Goal: Task Accomplishment & Management: Complete application form

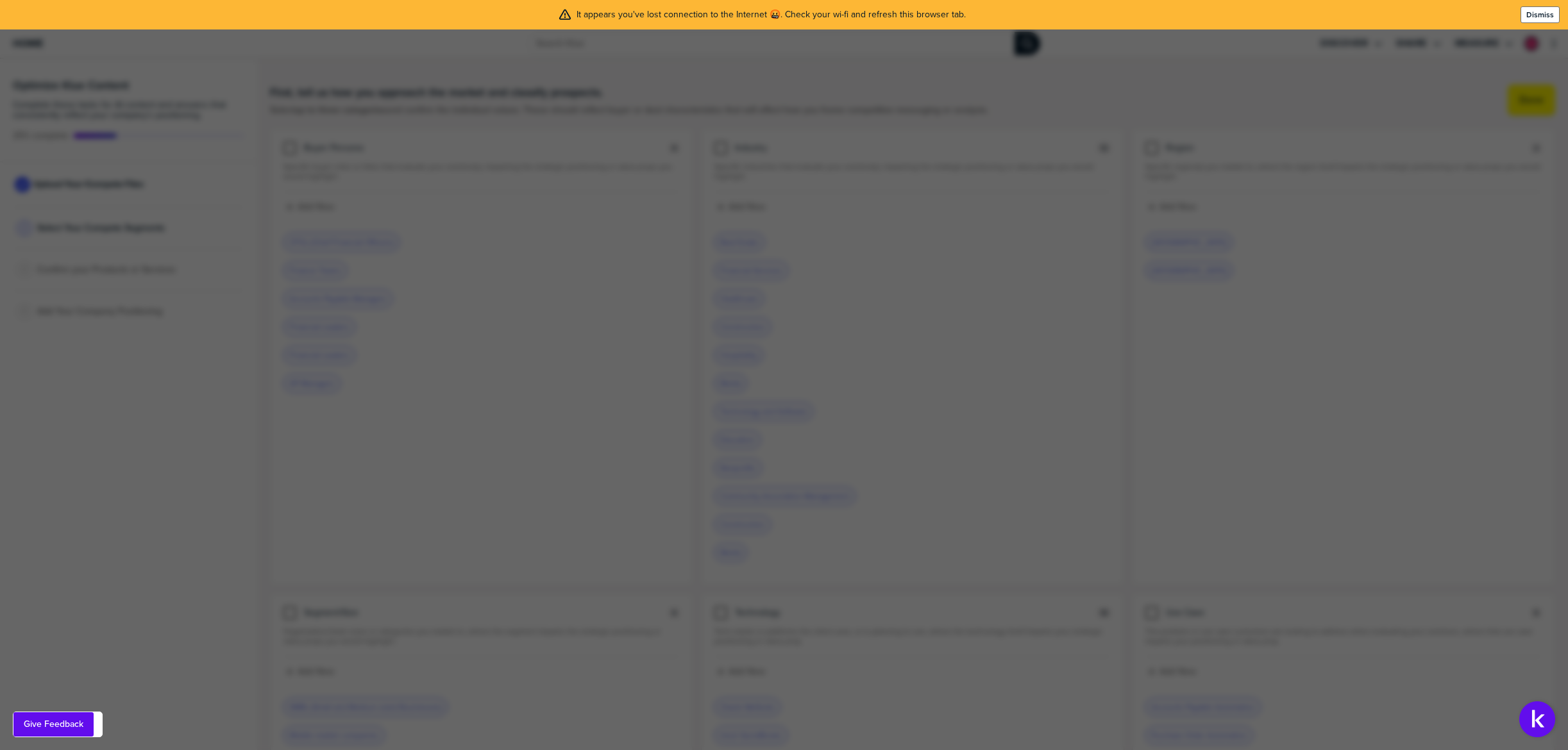
click at [1544, 16] on label "Dismiss" at bounding box center [1540, 14] width 27 height 10
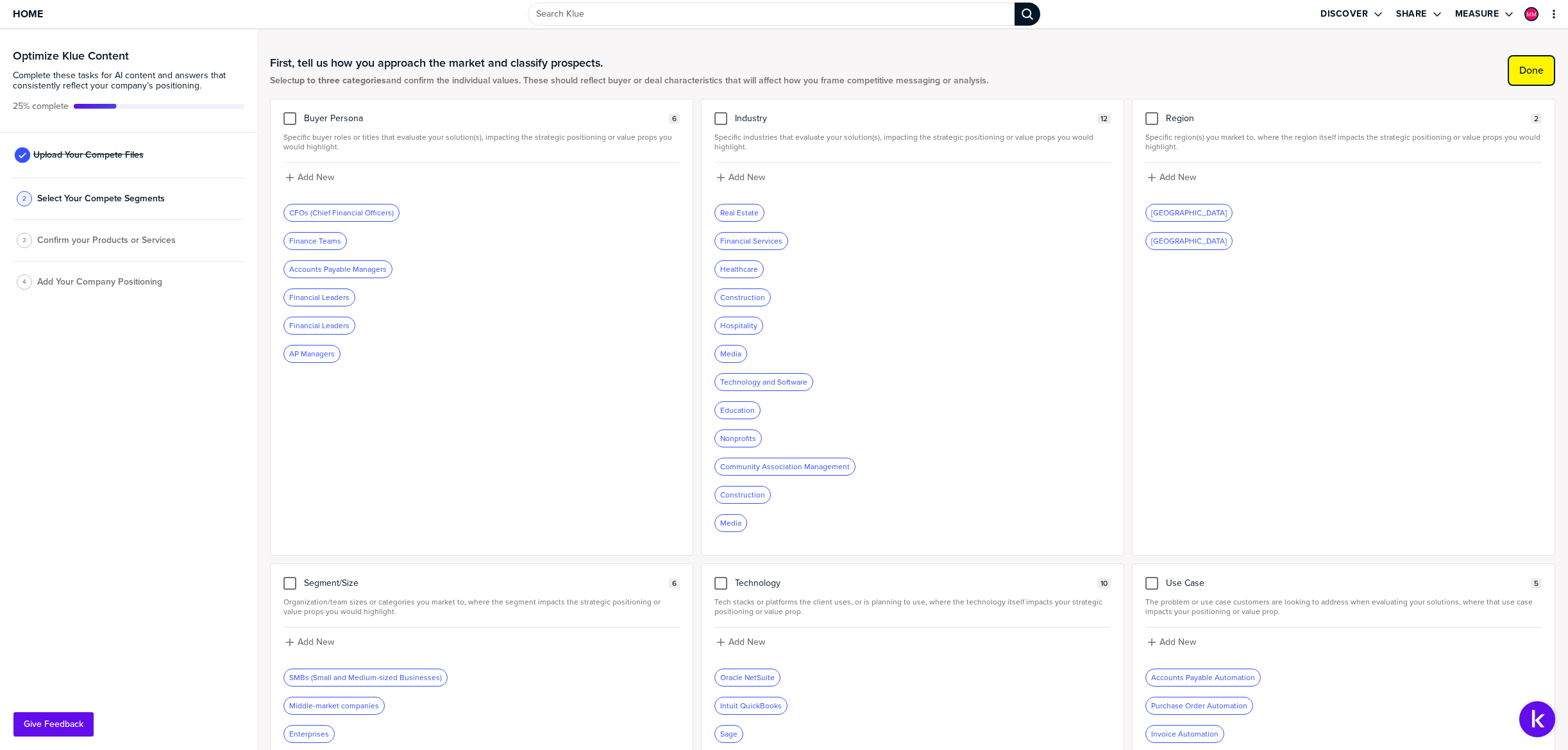
click at [1535, 75] on label "Done" at bounding box center [1531, 70] width 24 height 13
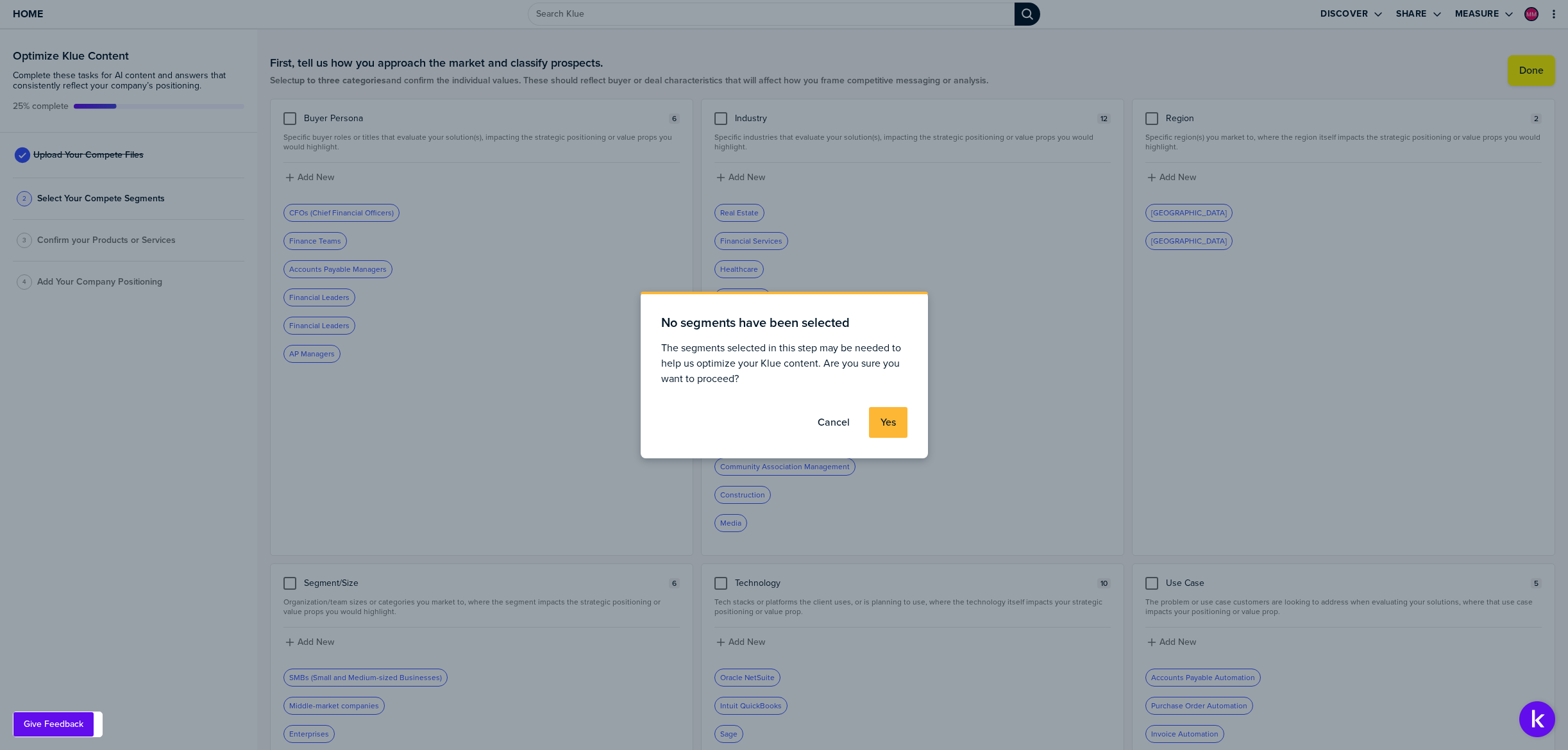
click at [877, 427] on button "Yes" at bounding box center [888, 423] width 38 height 31
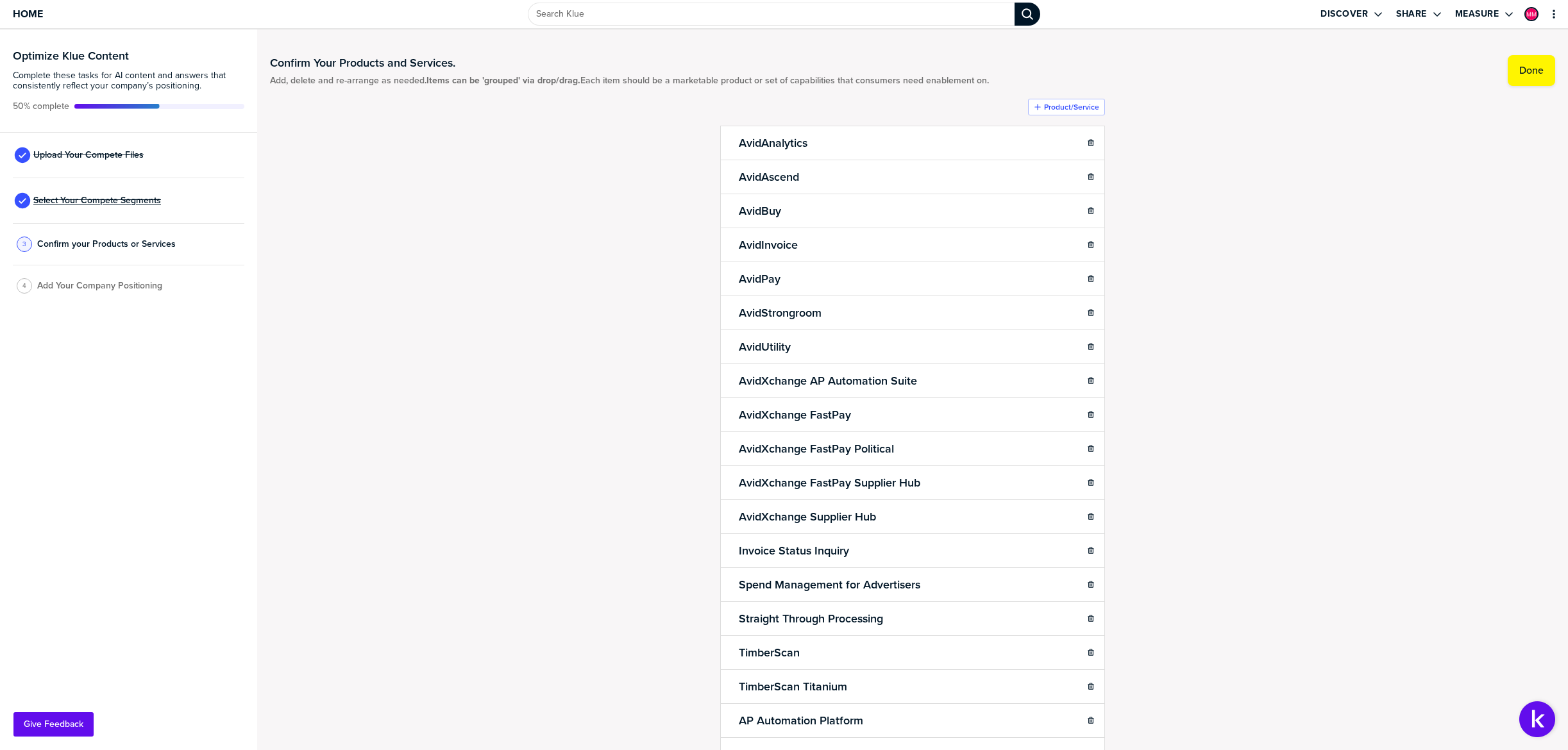
click at [94, 201] on span "Select Your Compete Segments" at bounding box center [97, 200] width 127 height 10
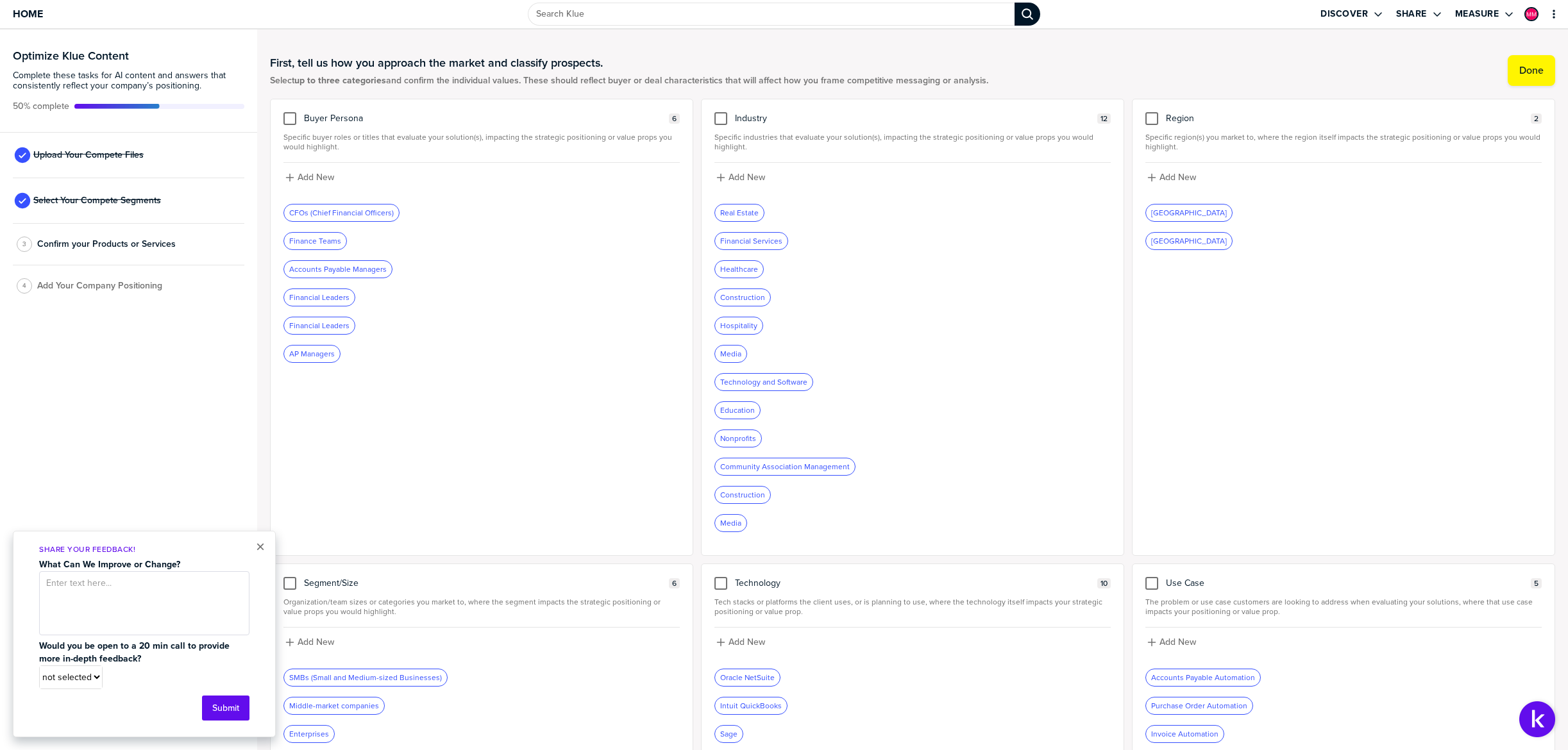
click at [758, 247] on div "Financial Services" at bounding box center [751, 241] width 72 height 17
click at [725, 121] on div at bounding box center [720, 118] width 13 height 13
click at [721, 112] on input "checkbox" at bounding box center [721, 112] width 0 height 0
click at [1154, 123] on div at bounding box center [1151, 118] width 13 height 13
click at [1151, 112] on input "checkbox" at bounding box center [1151, 112] width 0 height 0
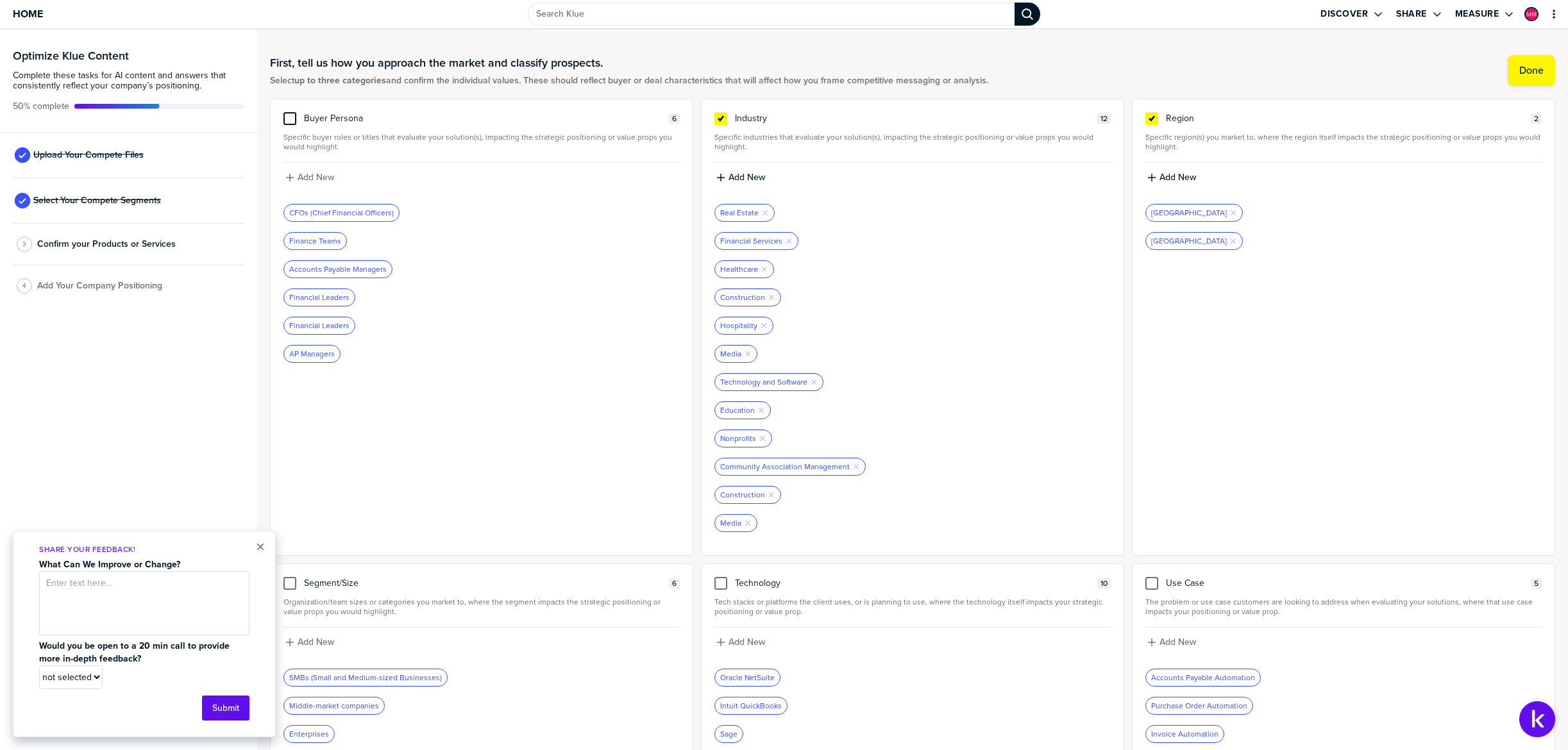
click at [291, 123] on div at bounding box center [289, 118] width 13 height 13
click at [290, 112] on input "checkbox" at bounding box center [290, 112] width 0 height 0
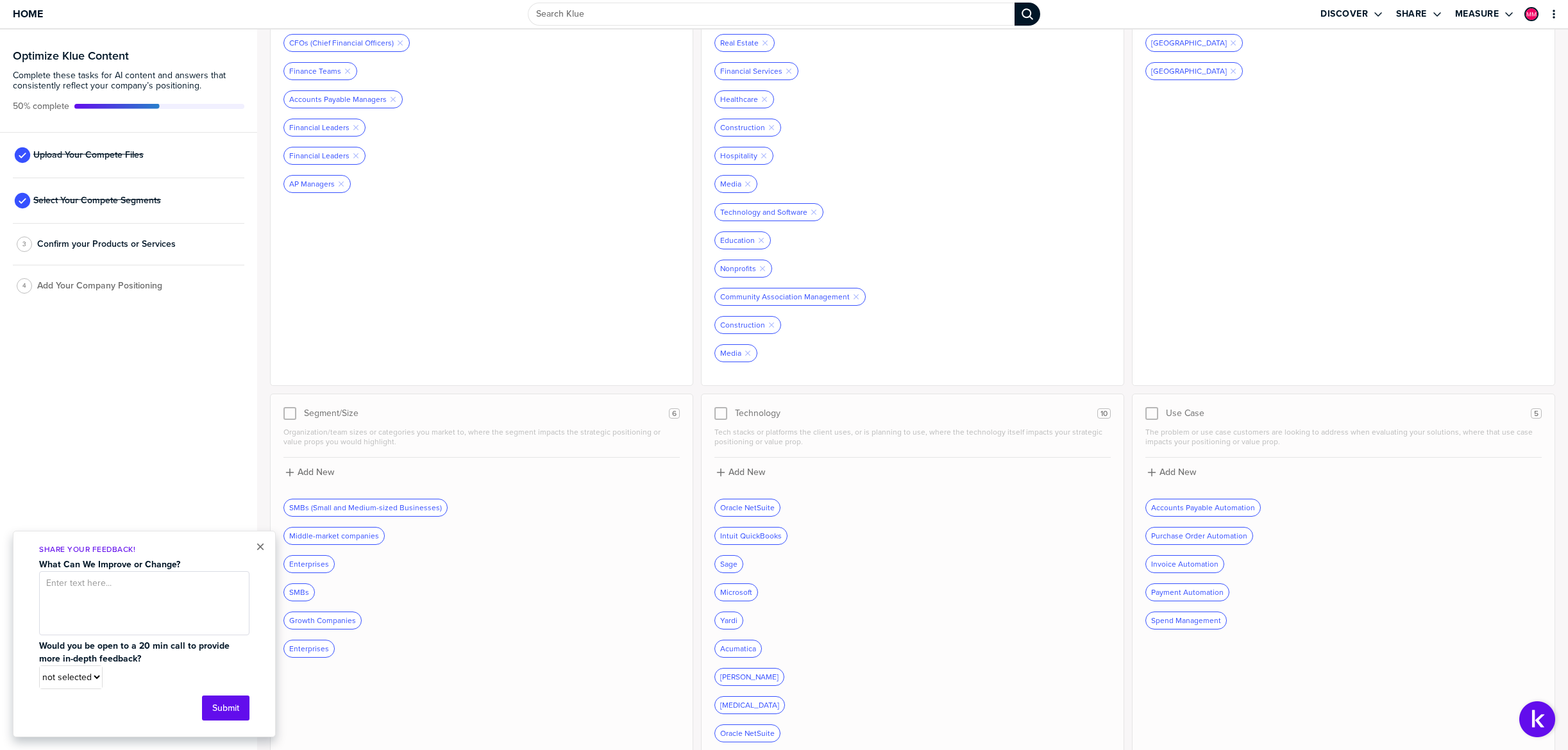
scroll to position [202, 0]
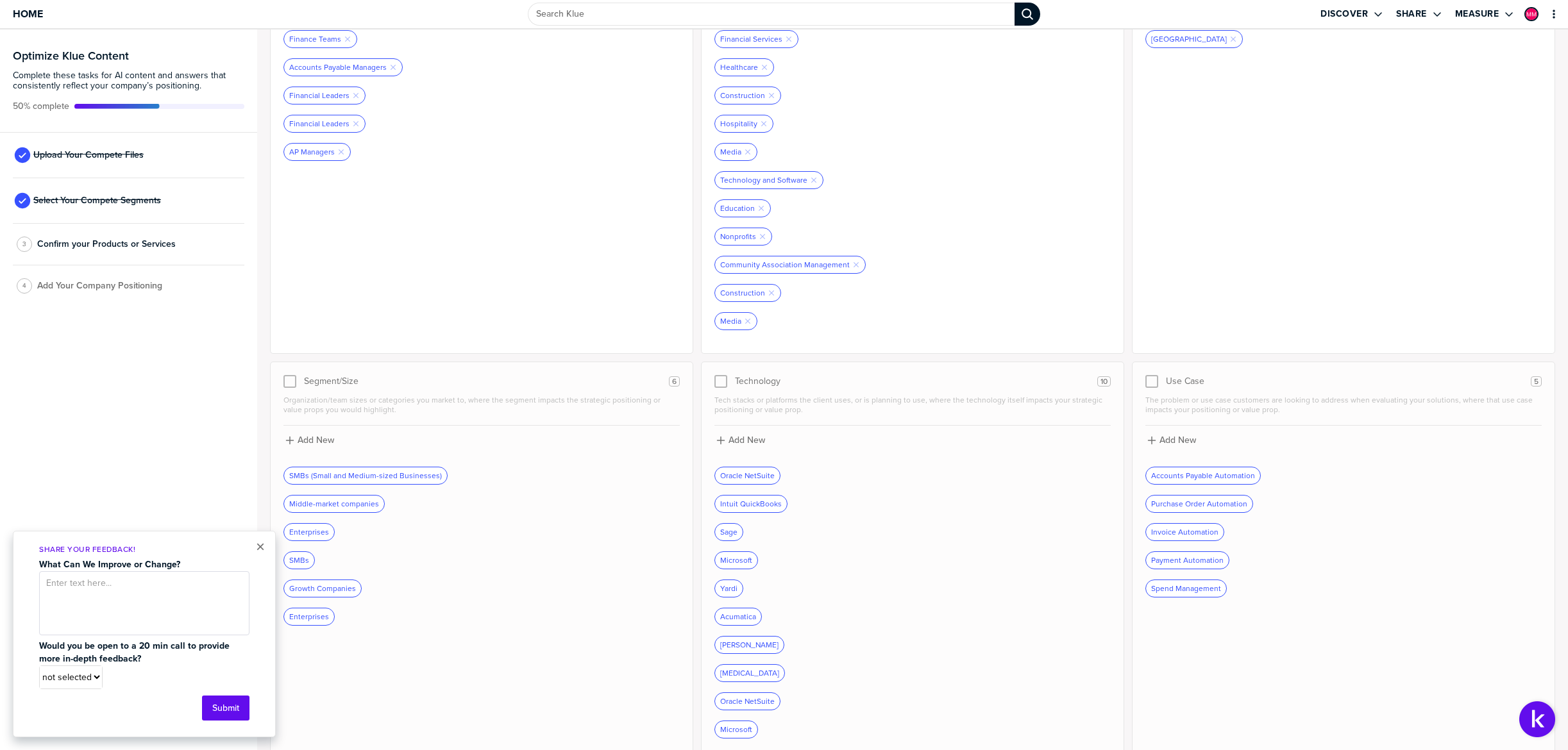
click at [289, 381] on div at bounding box center [289, 381] width 13 height 13
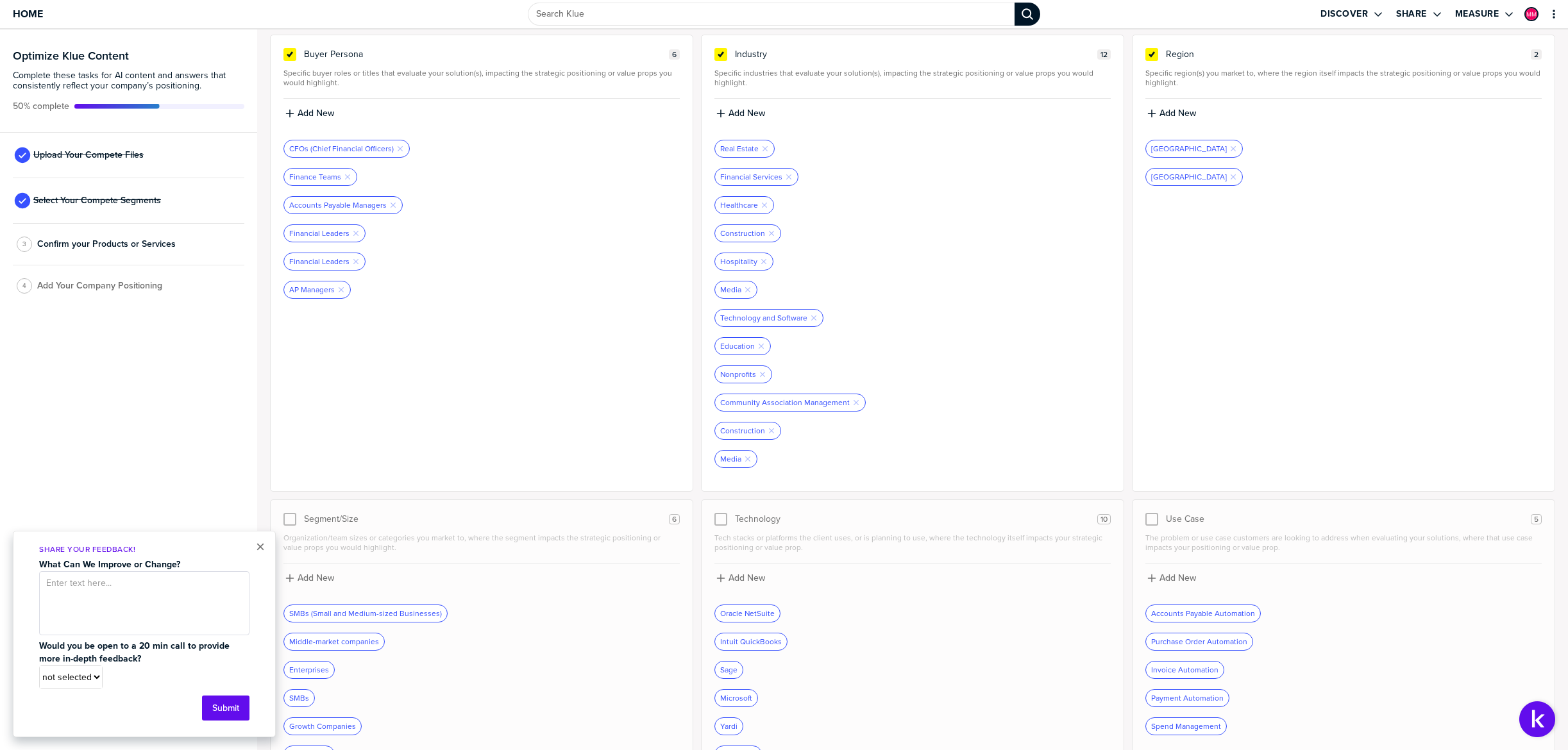
scroll to position [0, 0]
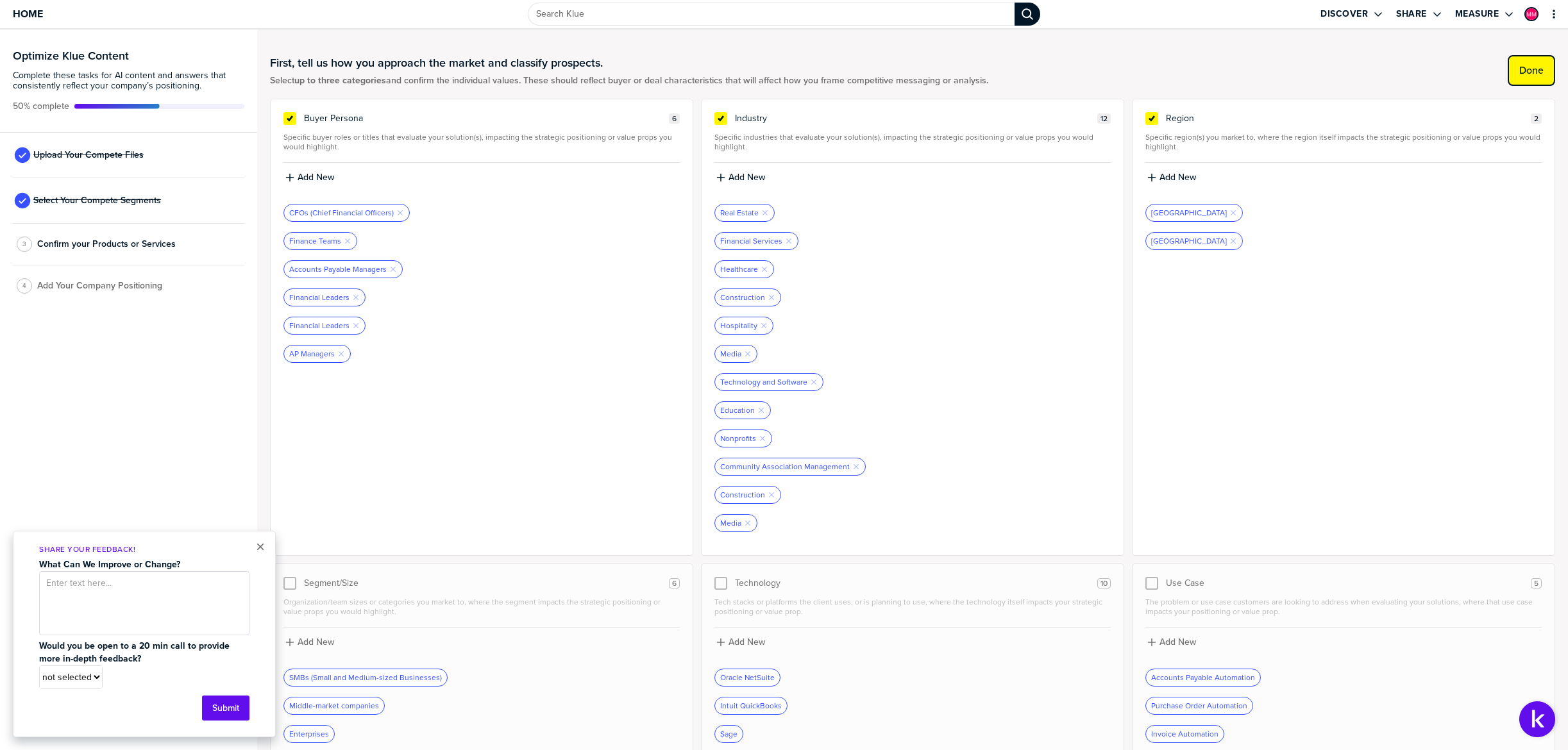
click at [1525, 77] on button "Done" at bounding box center [1531, 70] width 47 height 31
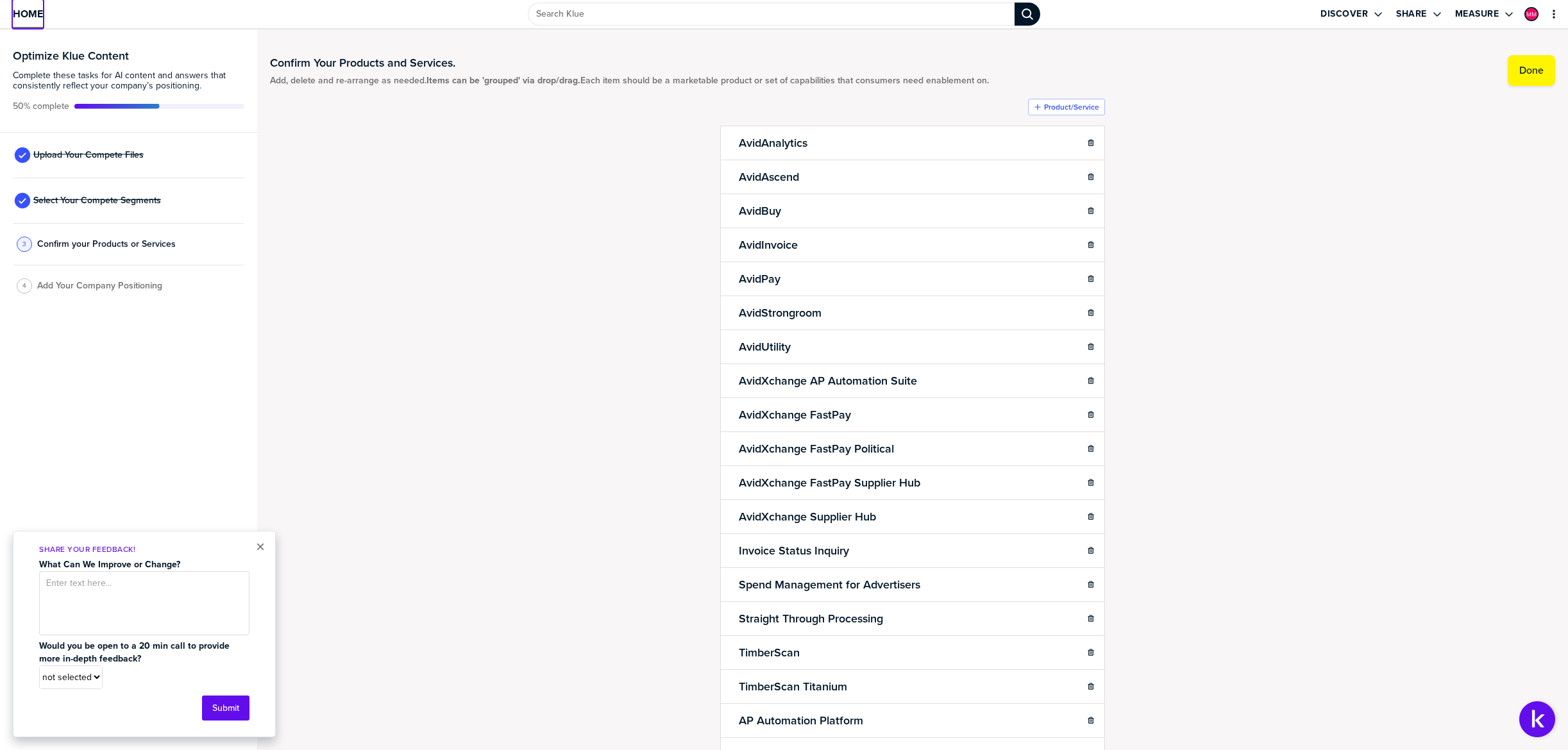
click at [25, 9] on span "Home" at bounding box center [27, 14] width 30 height 11
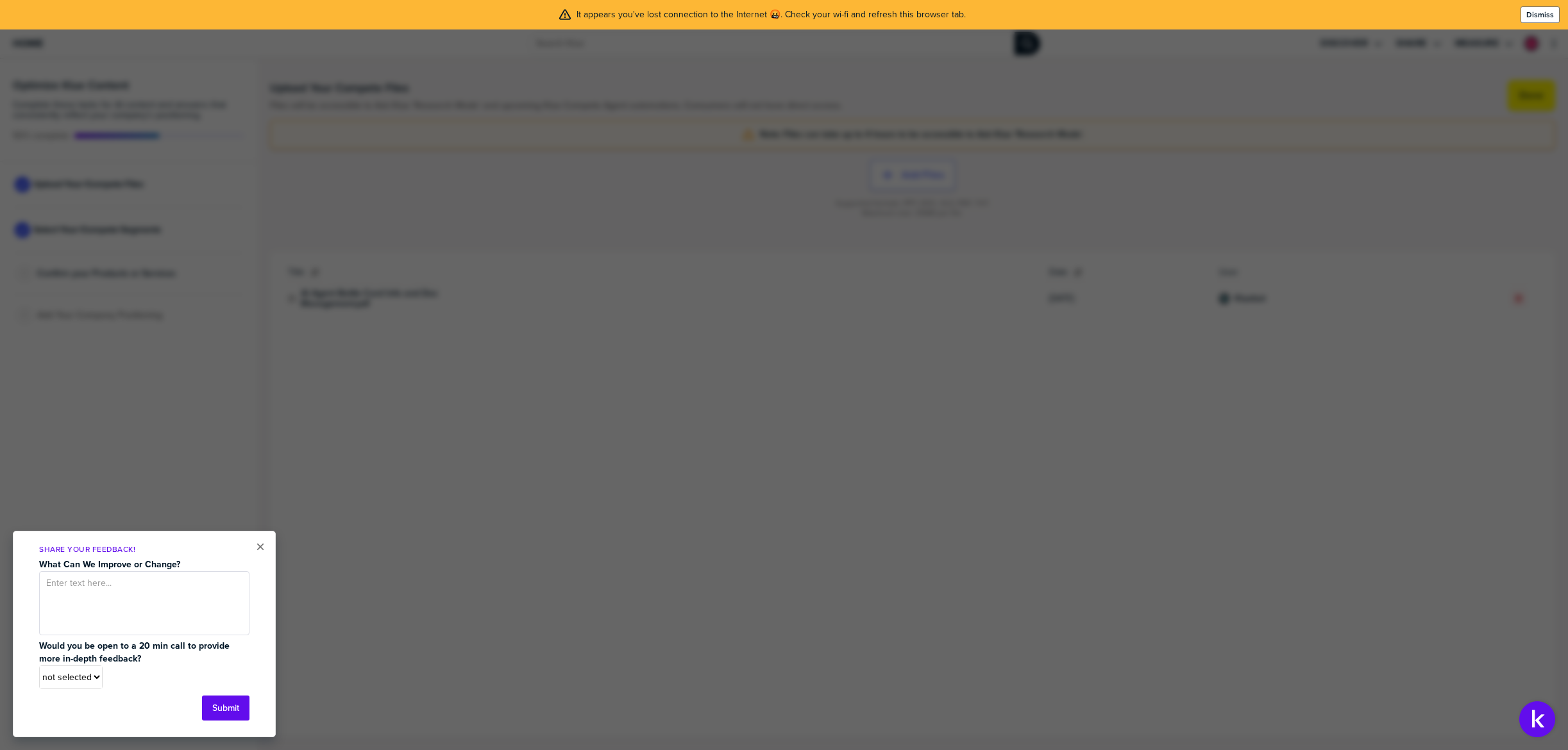
click at [1546, 14] on label "Dismiss" at bounding box center [1540, 14] width 27 height 10
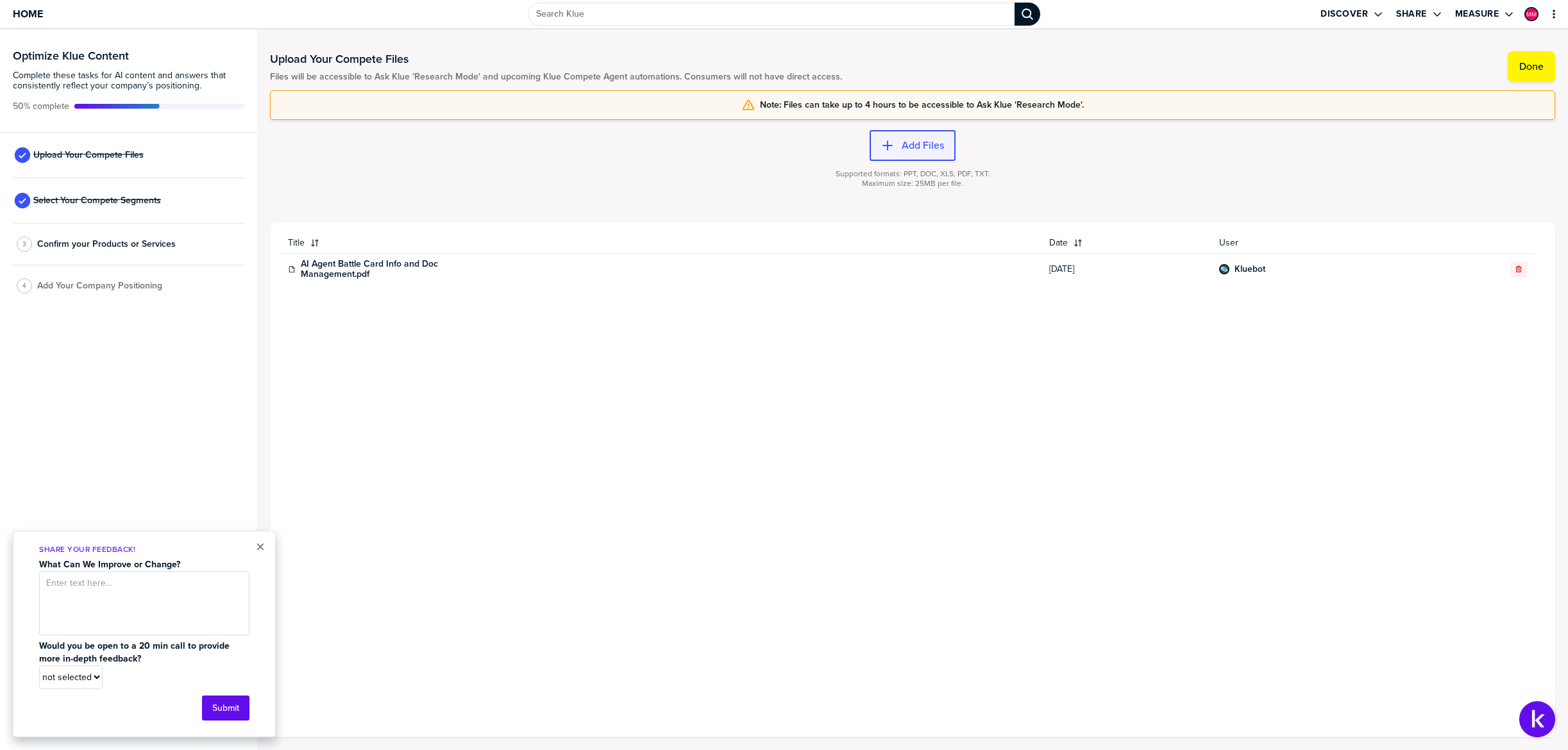
click at [883, 150] on icon "button" at bounding box center [887, 145] width 13 height 13
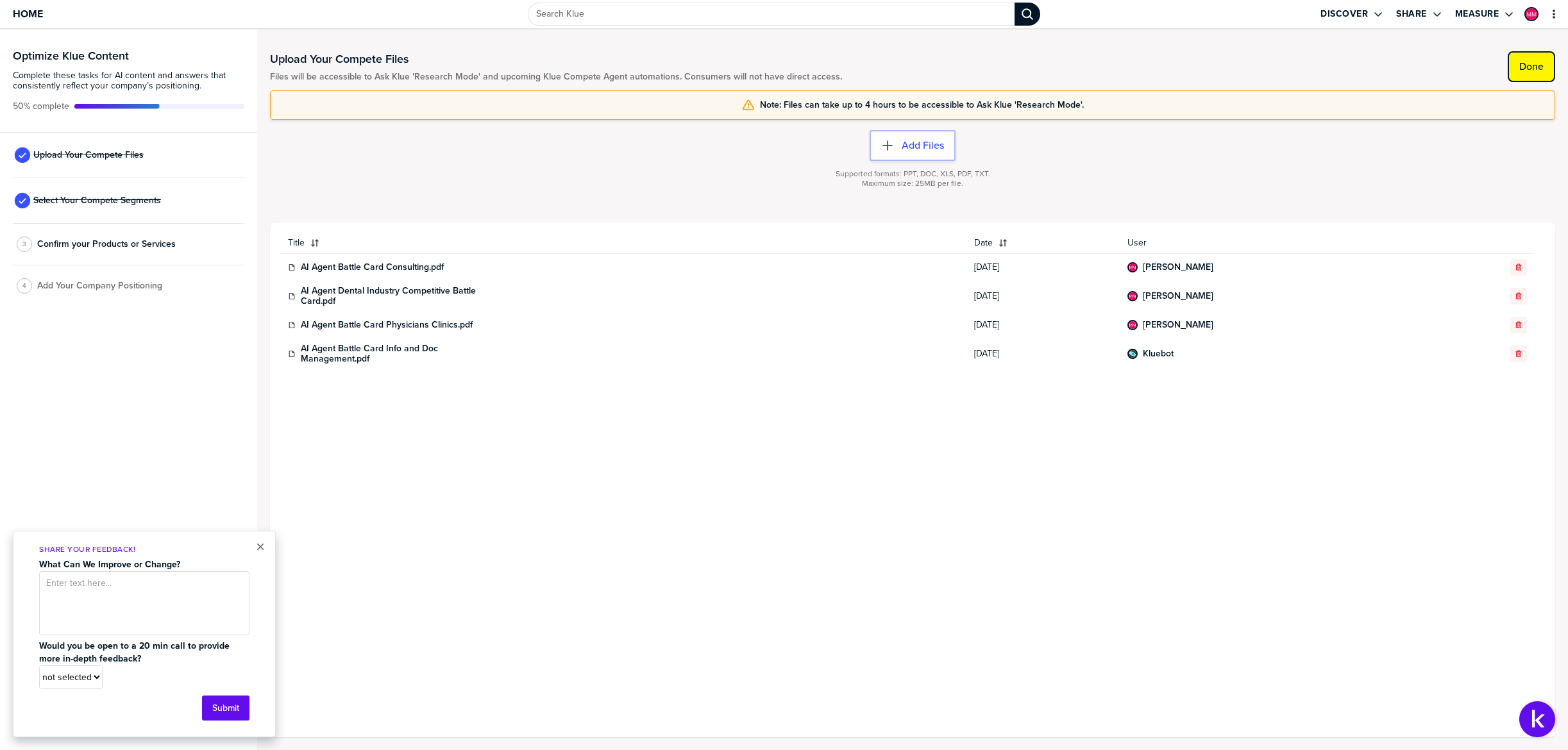
click at [1534, 65] on label "Done" at bounding box center [1531, 66] width 24 height 13
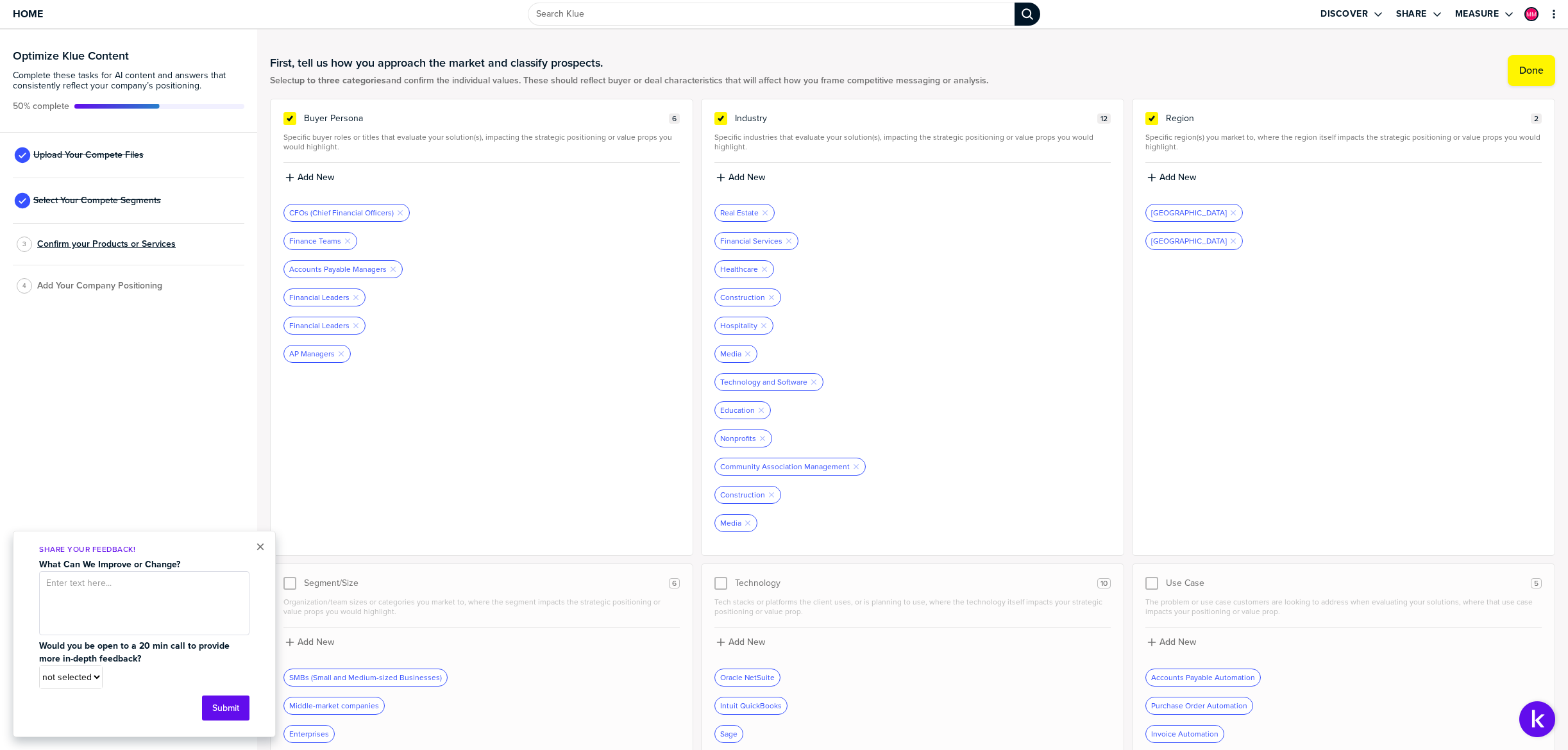
click at [79, 246] on span "Confirm your Products or Services" at bounding box center [107, 243] width 139 height 10
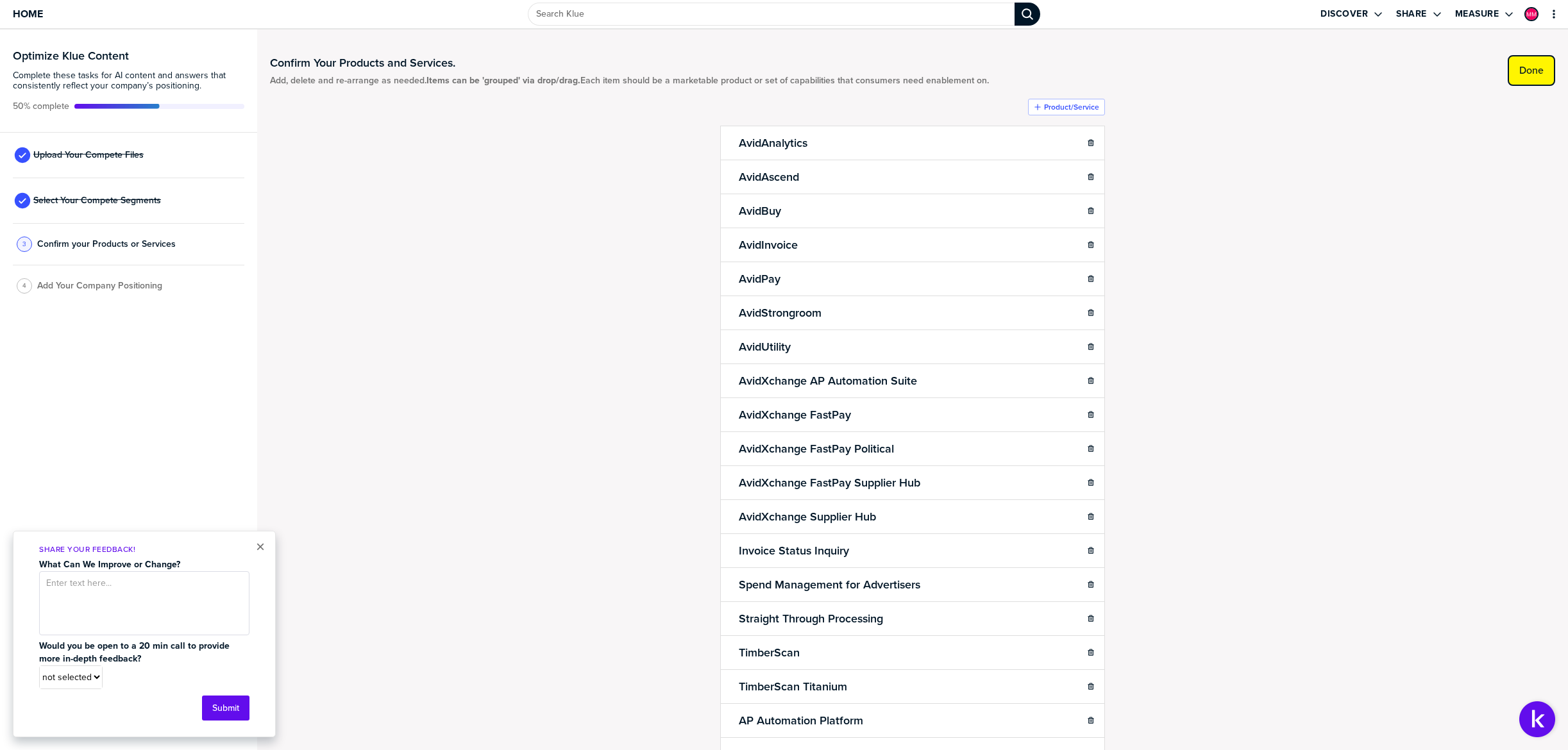
click at [1540, 72] on label "Done" at bounding box center [1531, 70] width 24 height 13
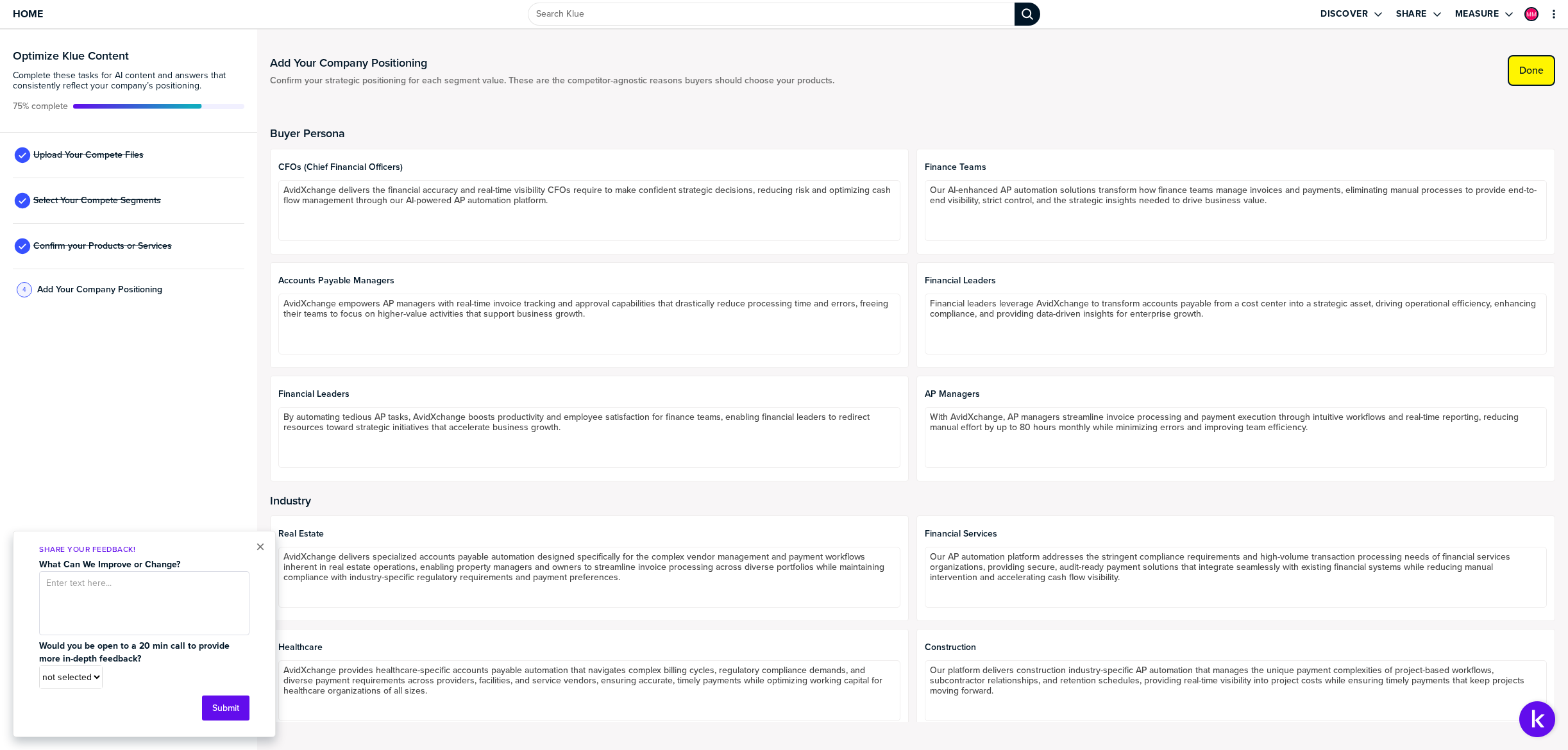
click at [1528, 73] on label "Done" at bounding box center [1531, 70] width 24 height 13
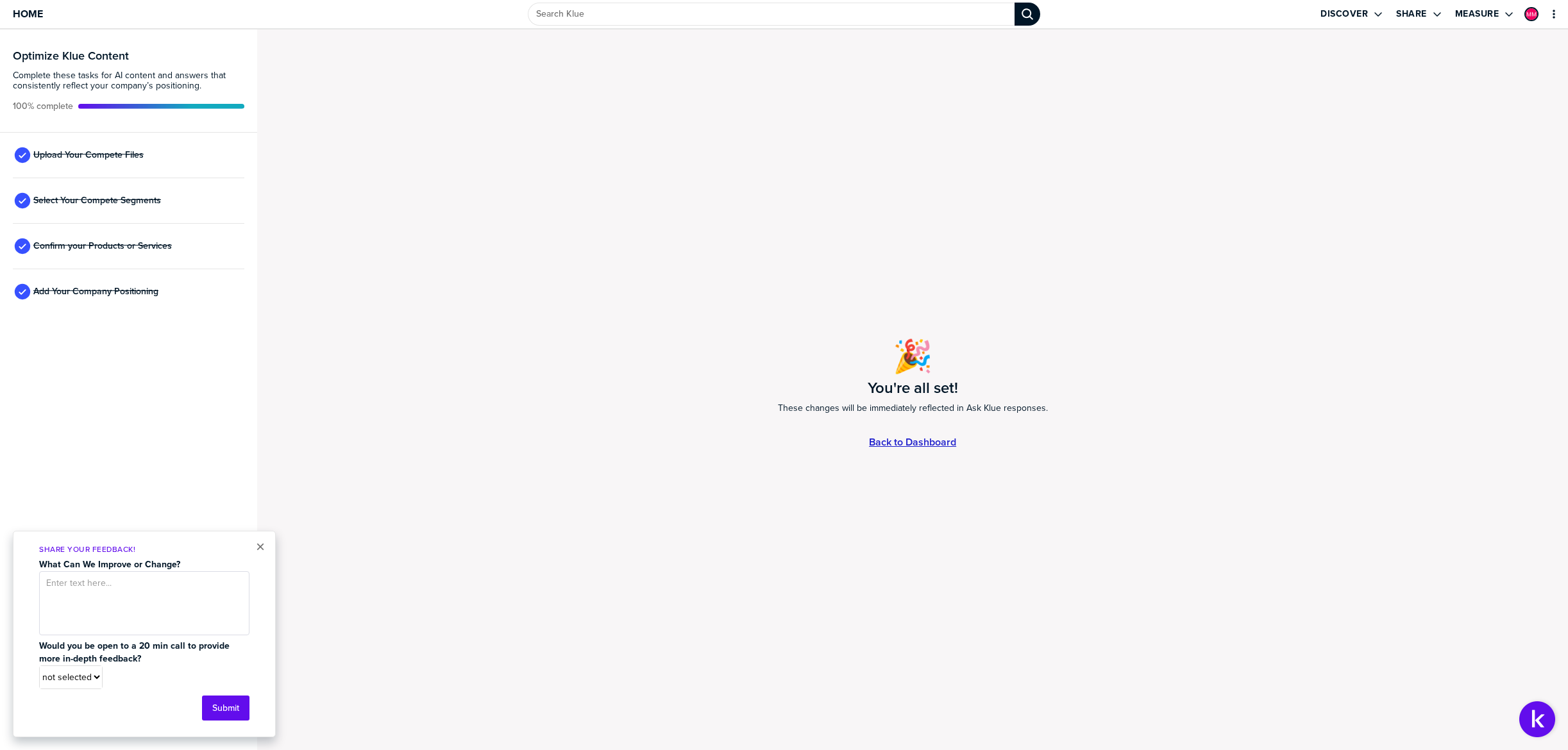
click at [925, 439] on link "Back to Dashboard" at bounding box center [913, 442] width 87 height 11
